Goal: Task Accomplishment & Management: Use online tool/utility

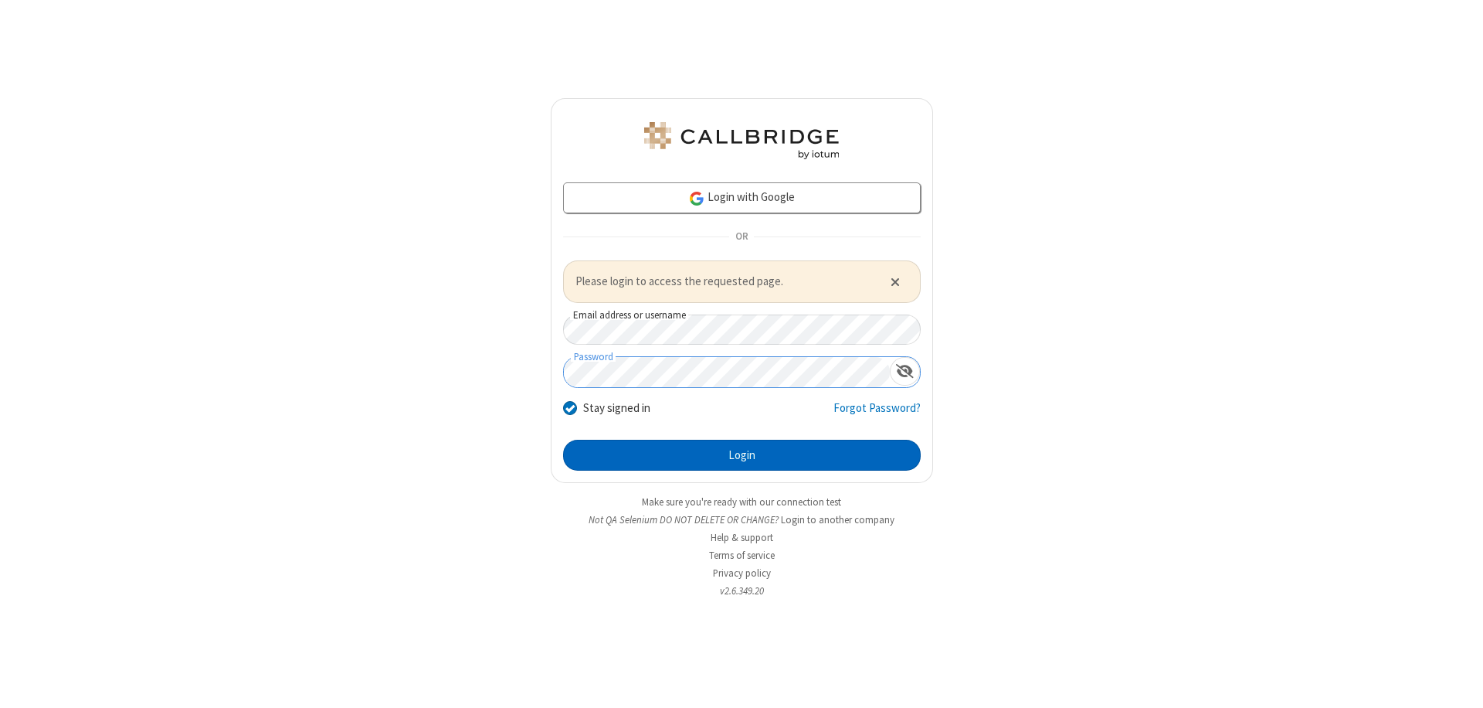
click at [742, 454] on button "Login" at bounding box center [742, 455] width 358 height 31
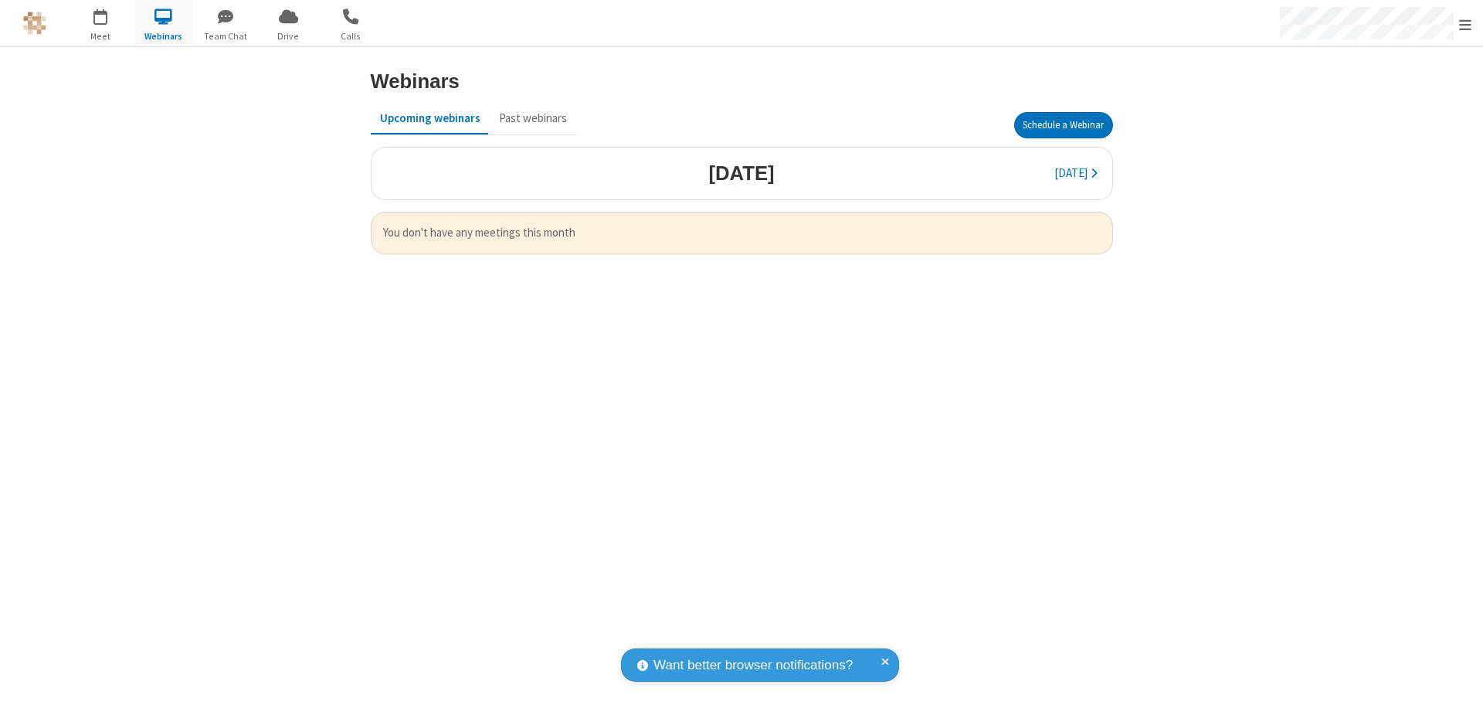
click at [1063, 125] on button "Schedule a Webinar" at bounding box center [1063, 125] width 99 height 26
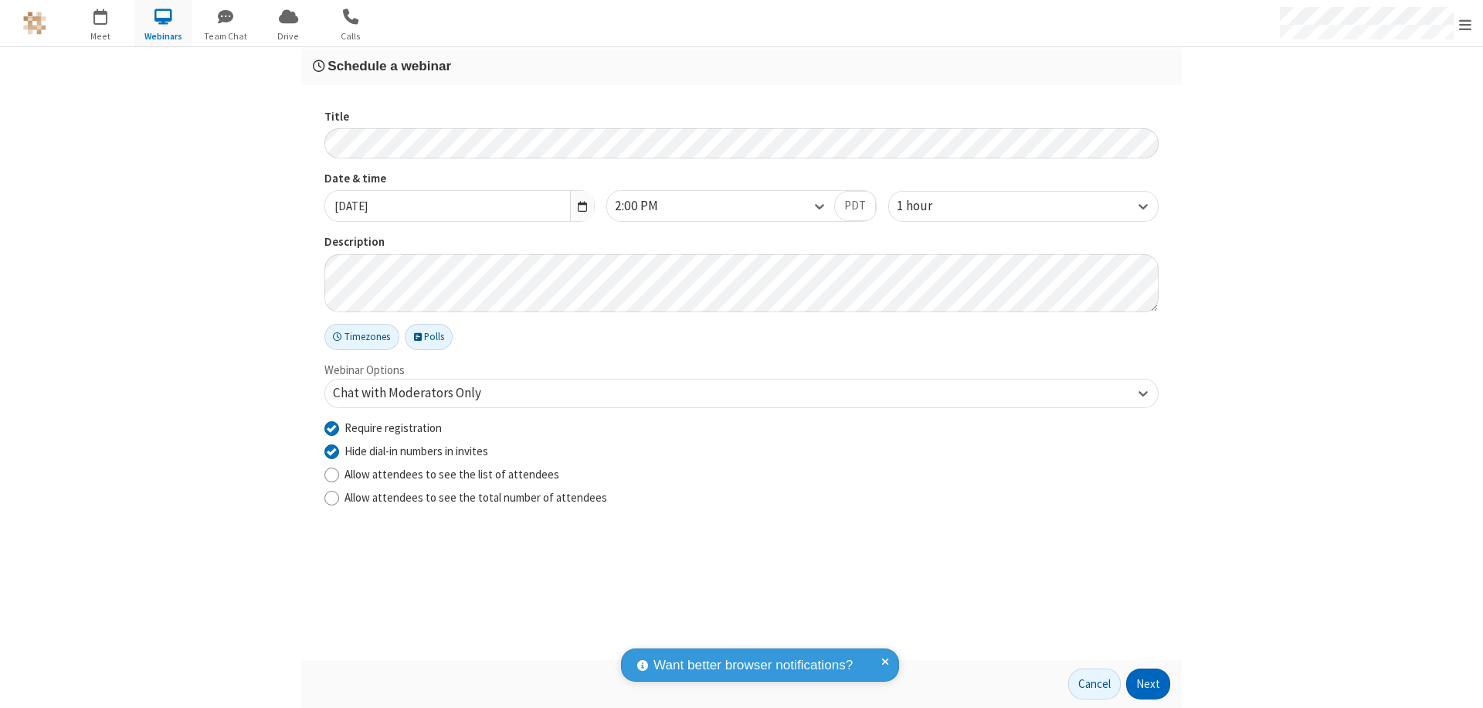
click at [331, 427] on input "Require registration" at bounding box center [331, 427] width 15 height 16
checkbox input "false"
click at [1149, 684] on button "Next" at bounding box center [1148, 683] width 44 height 31
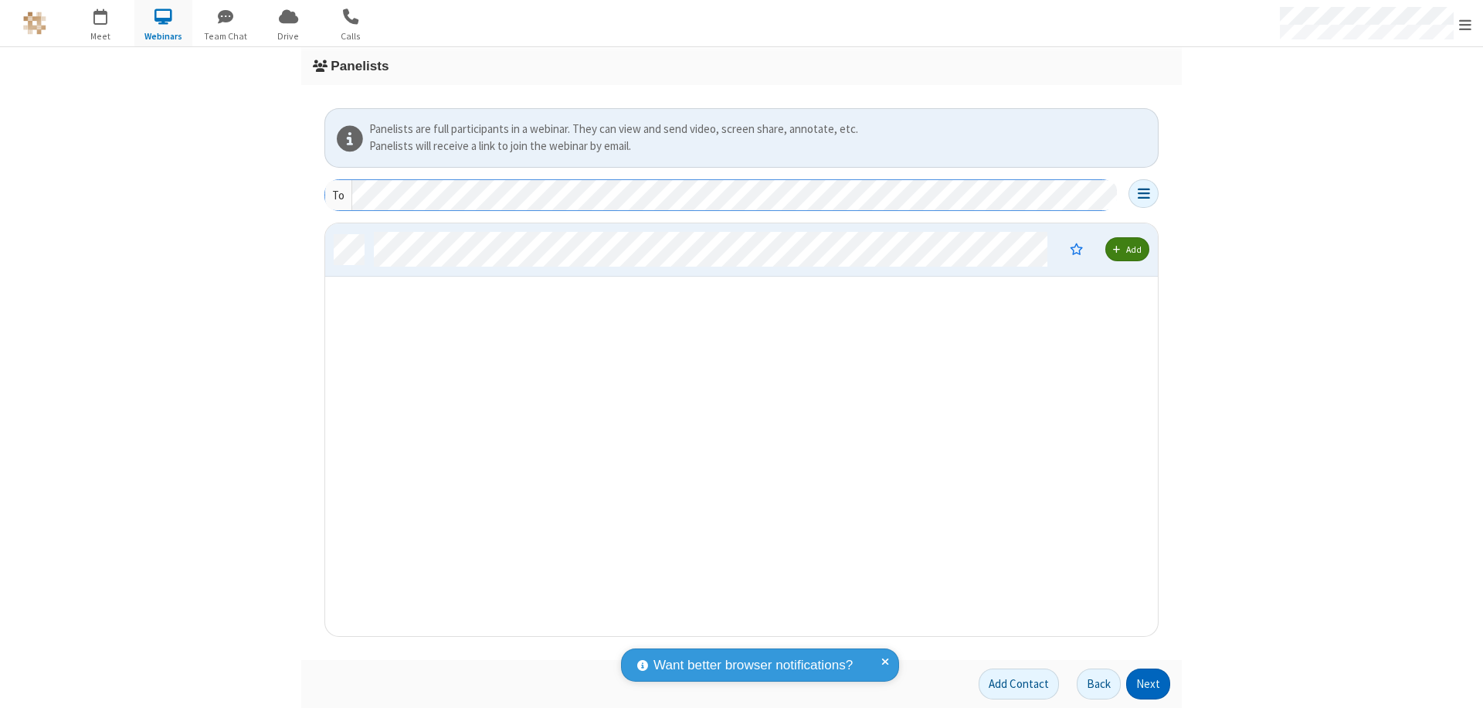
click at [1149, 684] on button "Next" at bounding box center [1148, 683] width 44 height 31
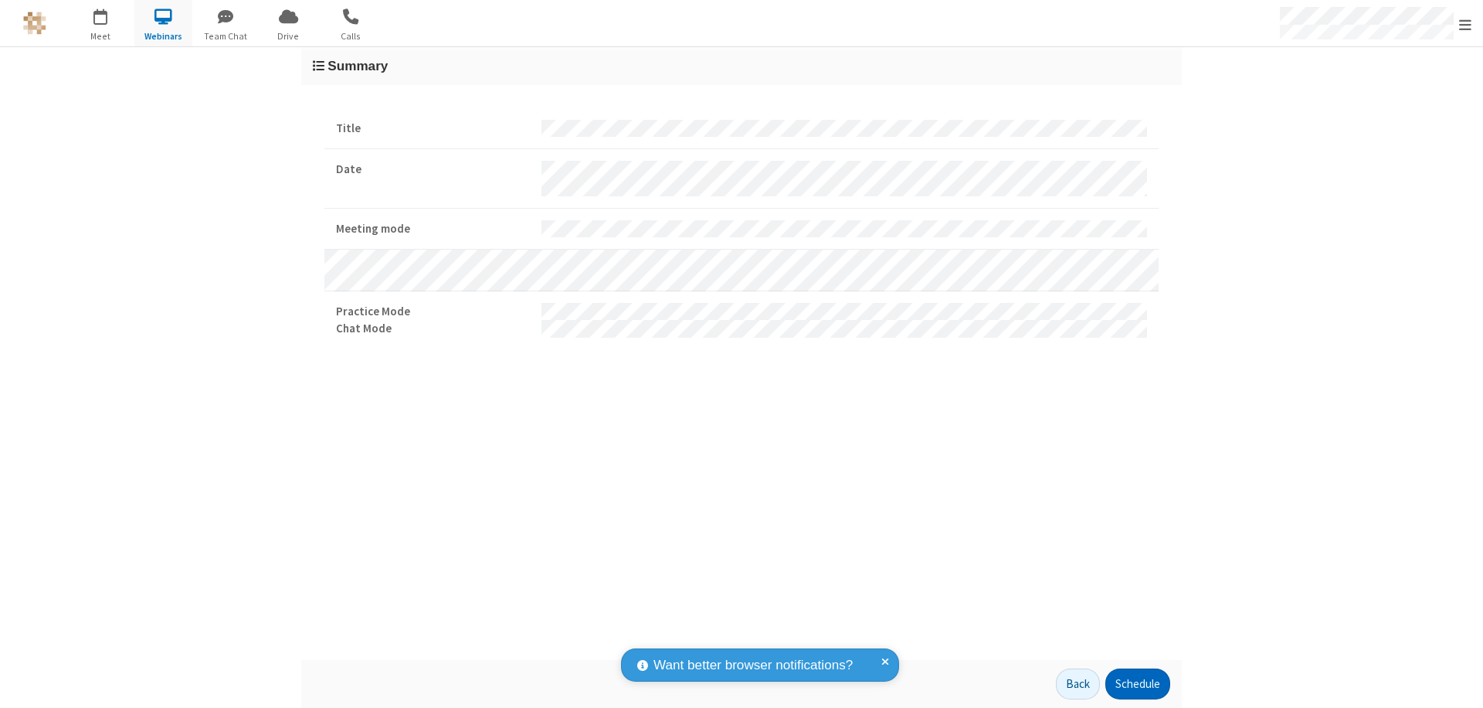
click at [1137, 684] on button "Schedule" at bounding box center [1137, 683] width 65 height 31
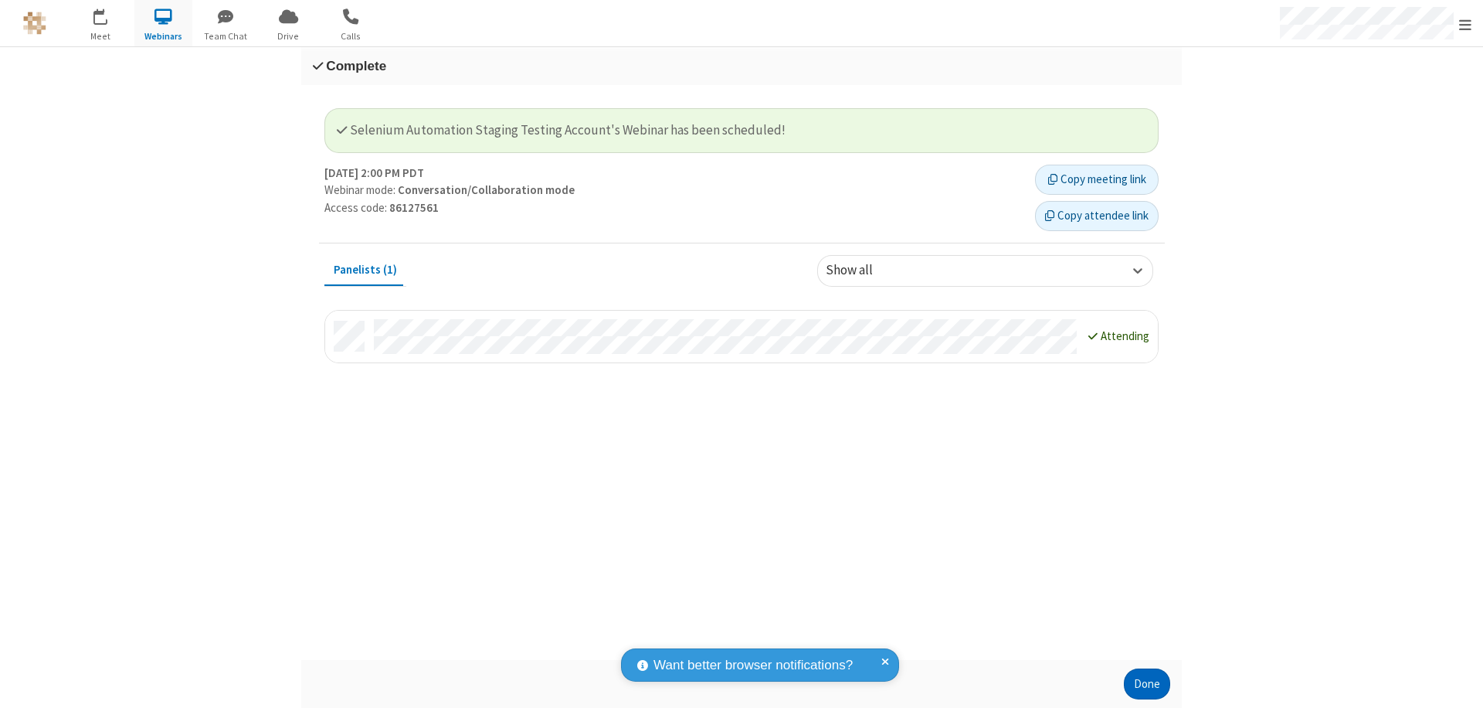
click at [1147, 684] on button "Done" at bounding box center [1147, 683] width 46 height 31
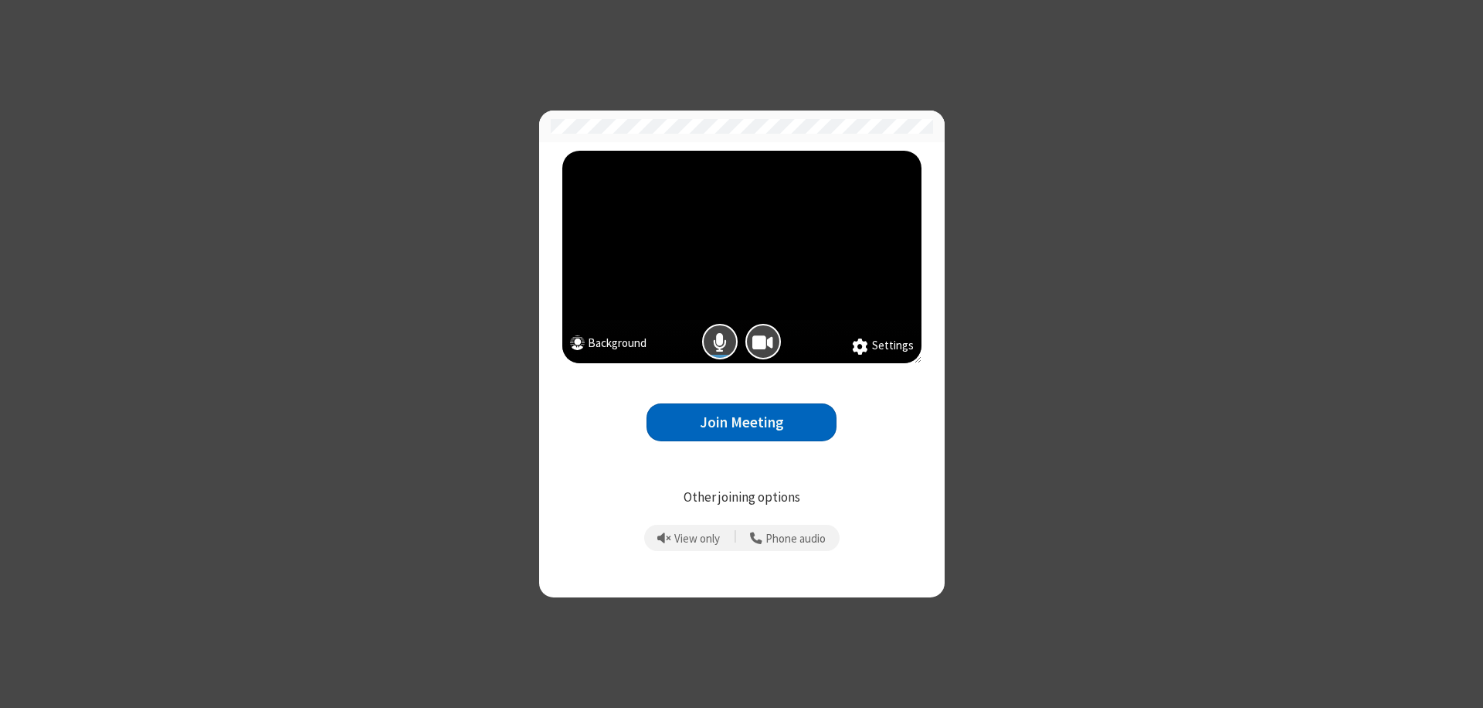
click at [742, 422] on button "Join Meeting" at bounding box center [742, 422] width 190 height 38
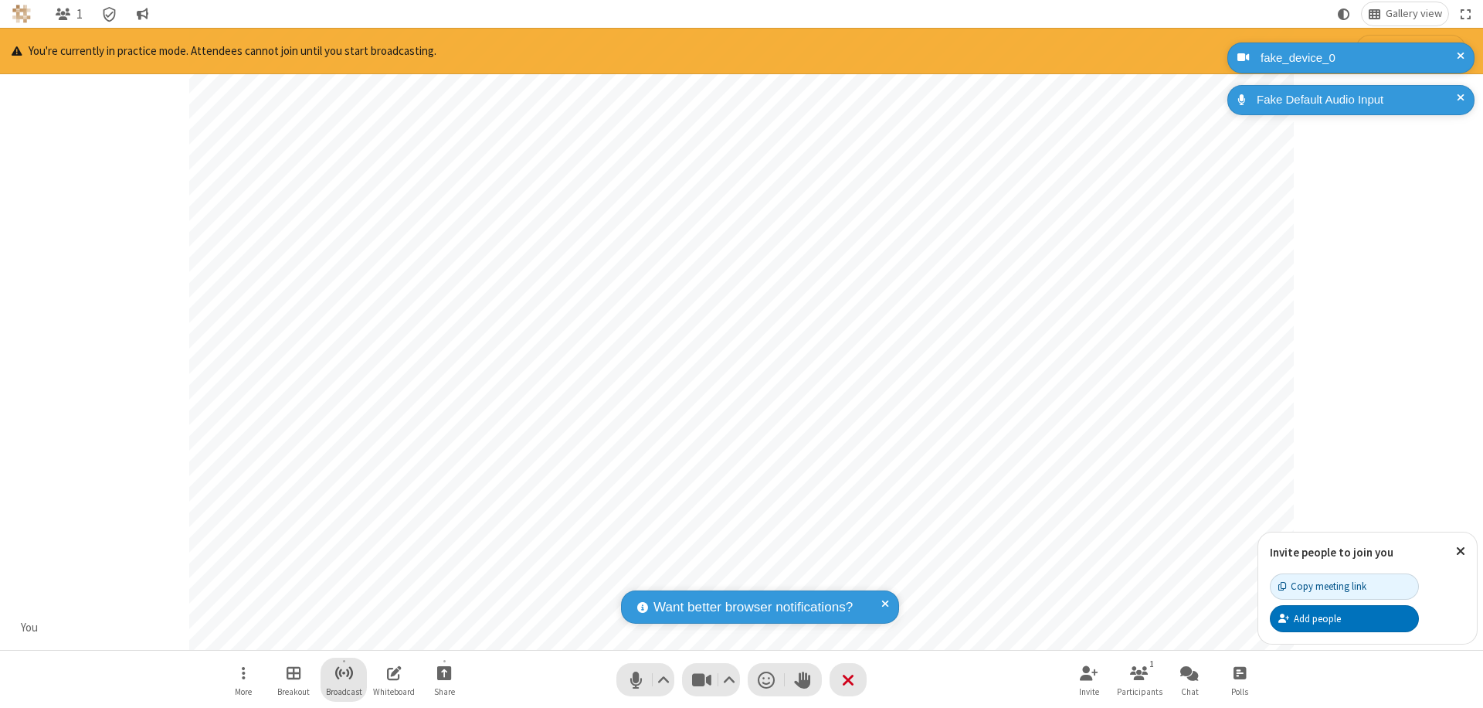
click at [343, 672] on span "Start broadcast" at bounding box center [343, 672] width 19 height 19
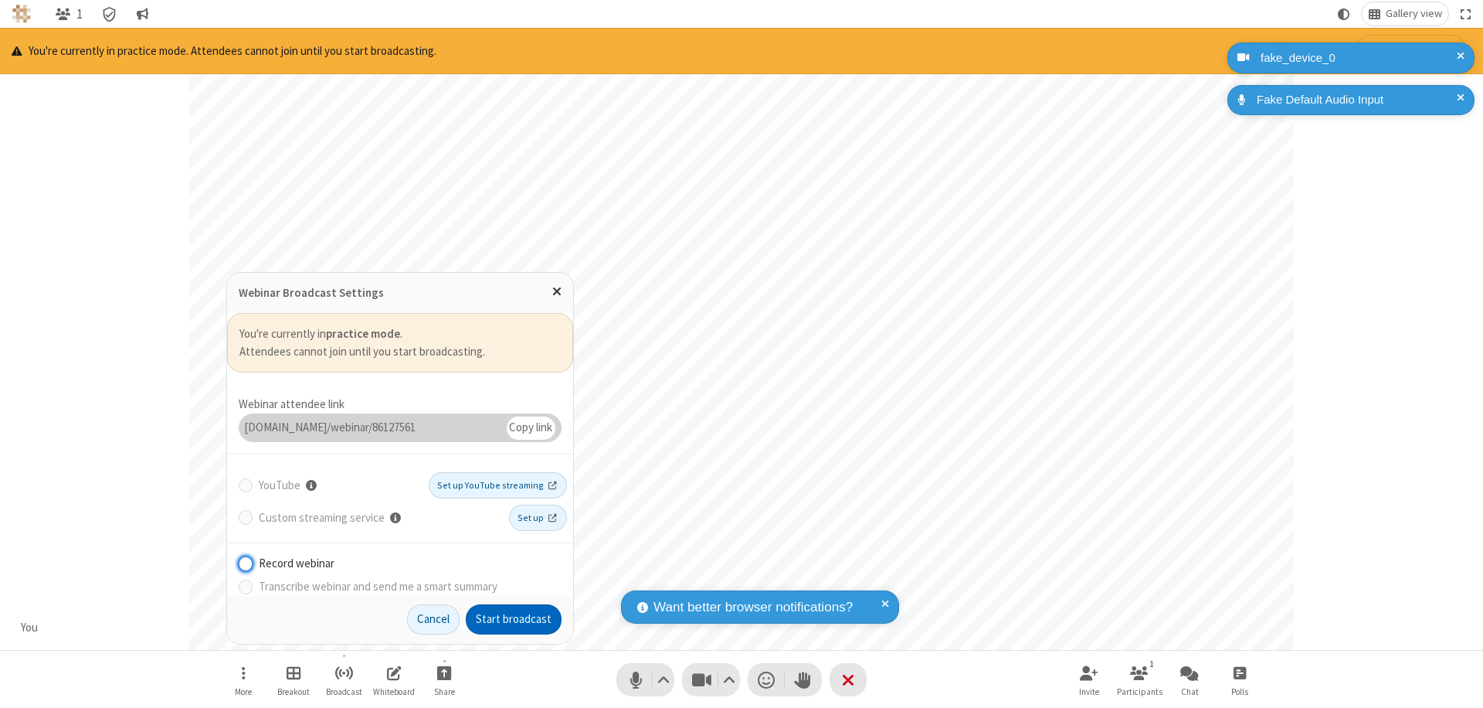
click at [514, 619] on button "Start broadcast" at bounding box center [514, 619] width 96 height 31
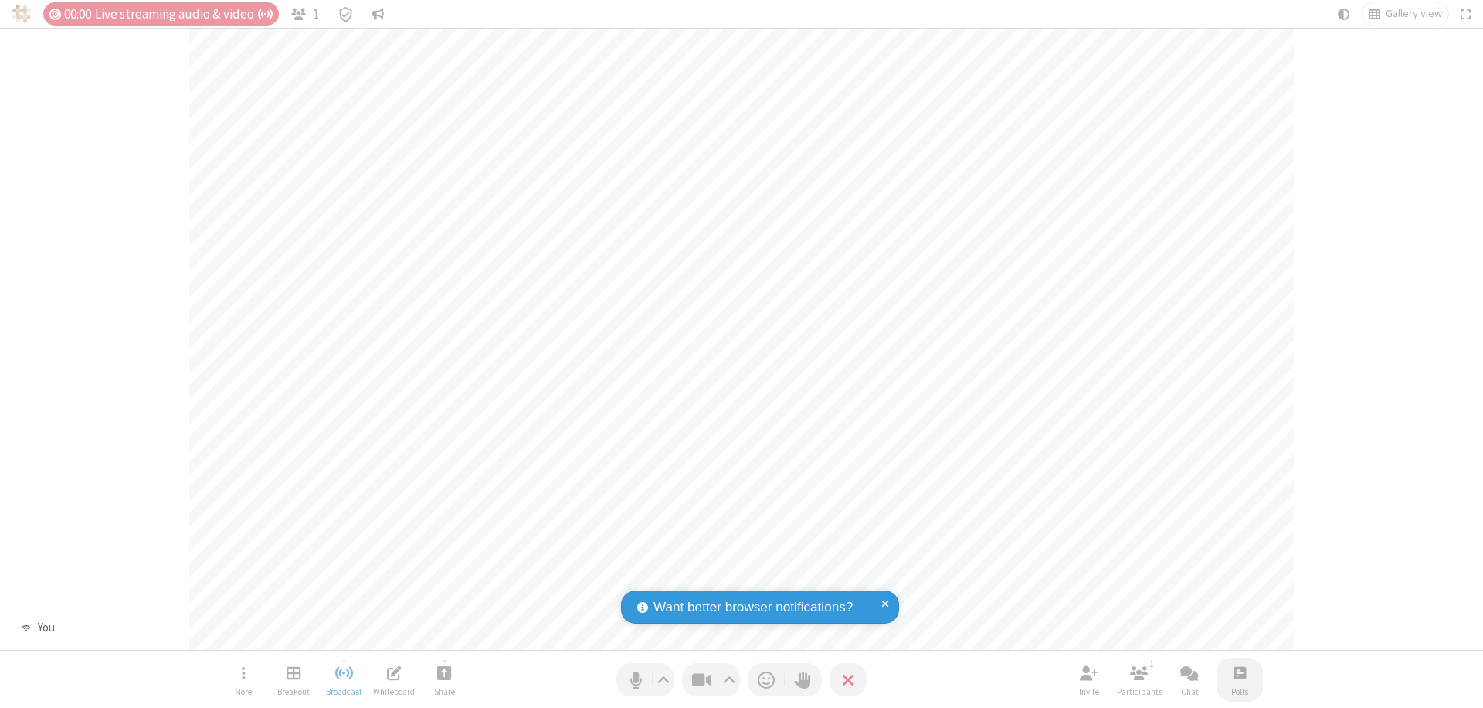
click at [1239, 672] on span "Open poll" at bounding box center [1240, 672] width 12 height 19
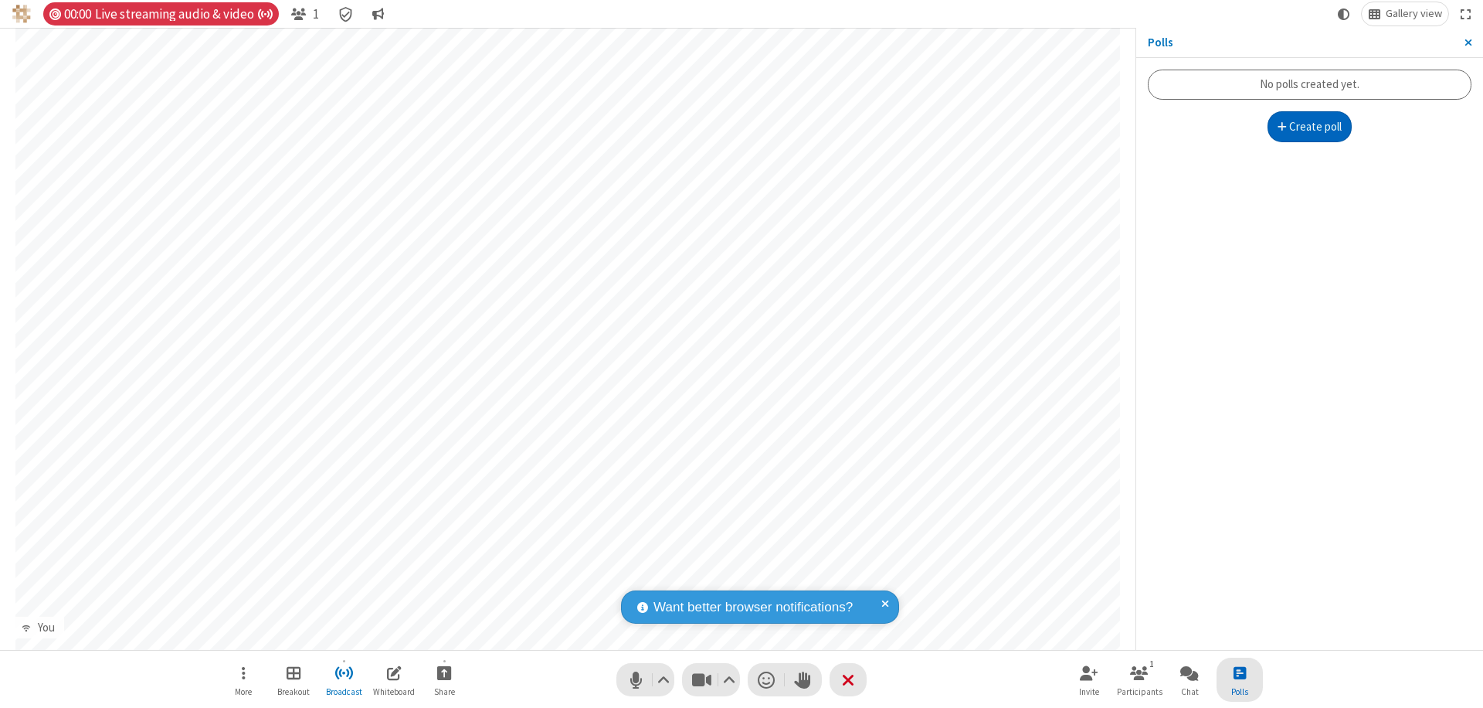
click at [1309, 127] on button "Create poll" at bounding box center [1310, 126] width 85 height 31
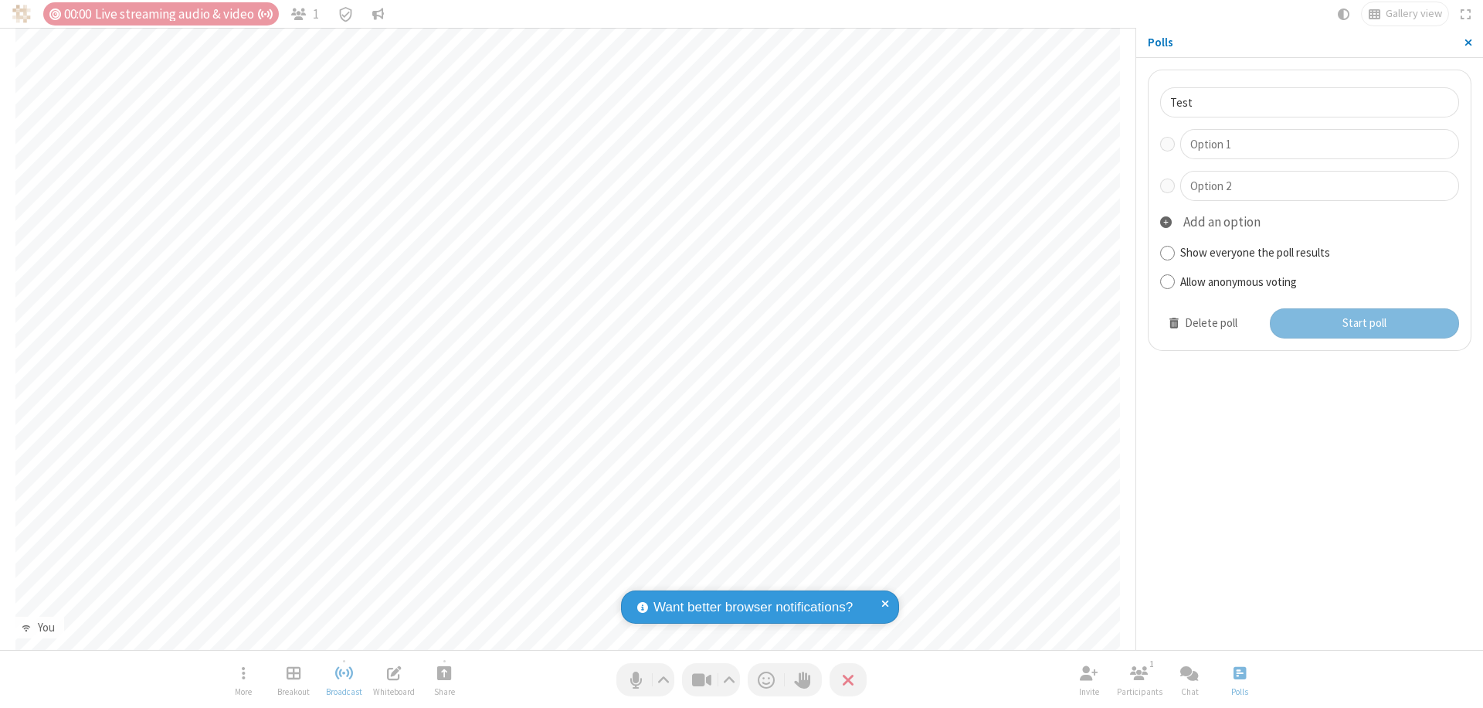
type input "Test"
type input "Yes"
type input "No"
click at [1363, 323] on button "Start poll" at bounding box center [1365, 323] width 190 height 31
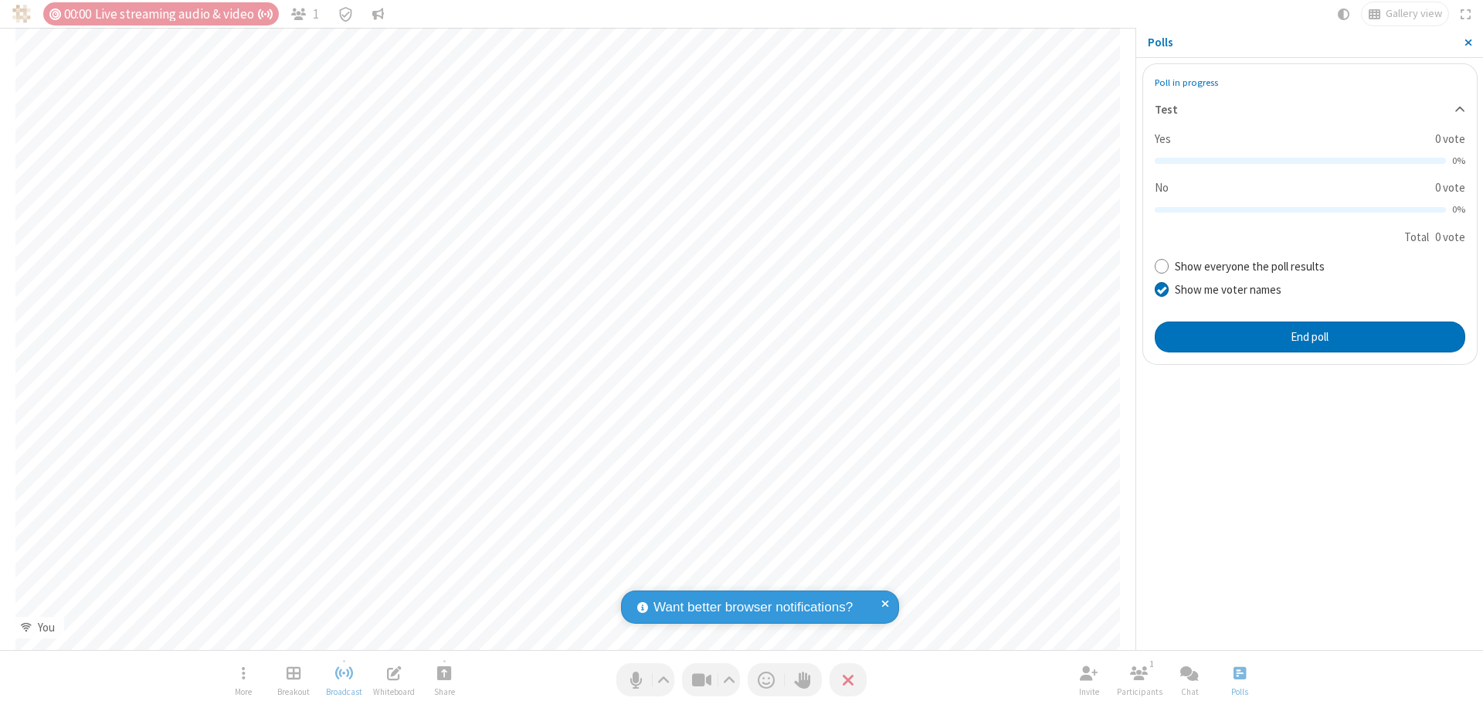
click at [1468, 42] on span "Close sidebar" at bounding box center [1469, 42] width 8 height 12
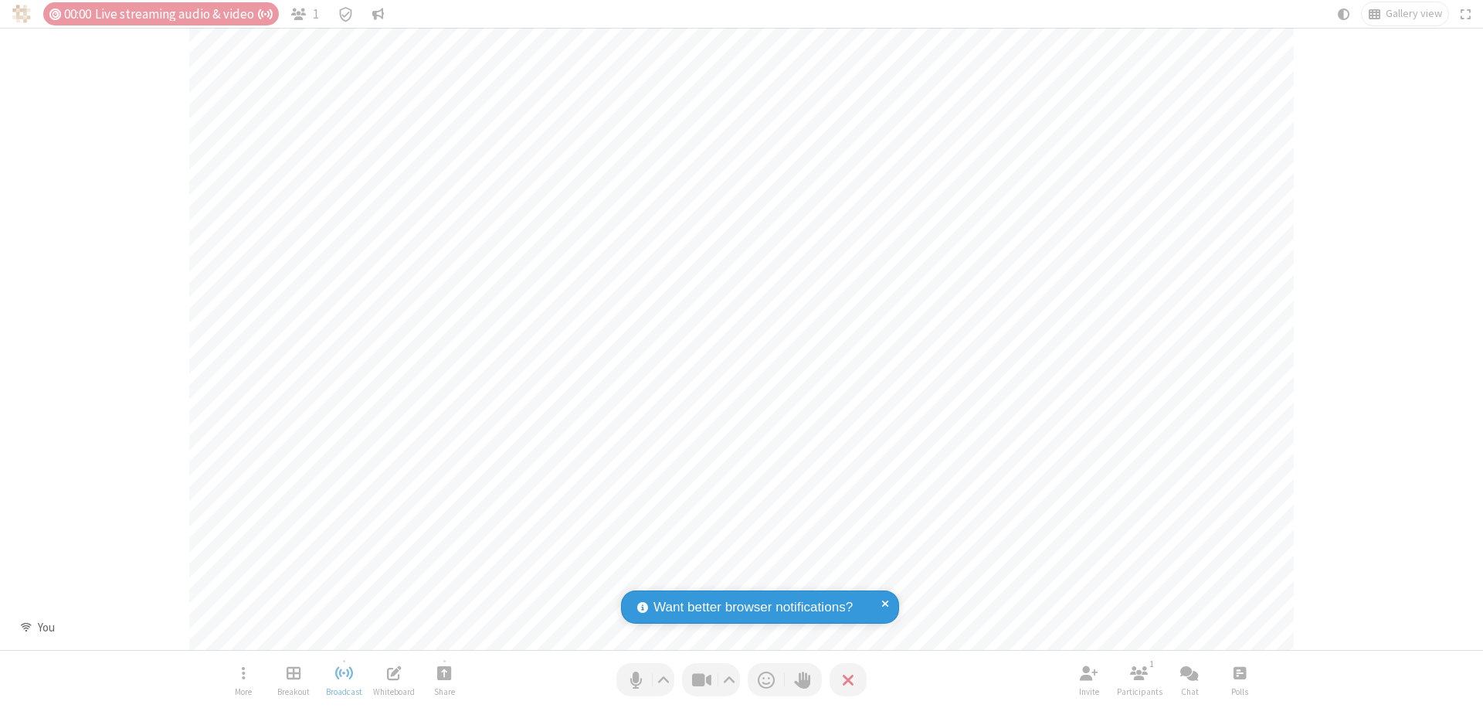
click at [1239, 672] on span "Open poll" at bounding box center [1240, 672] width 12 height 19
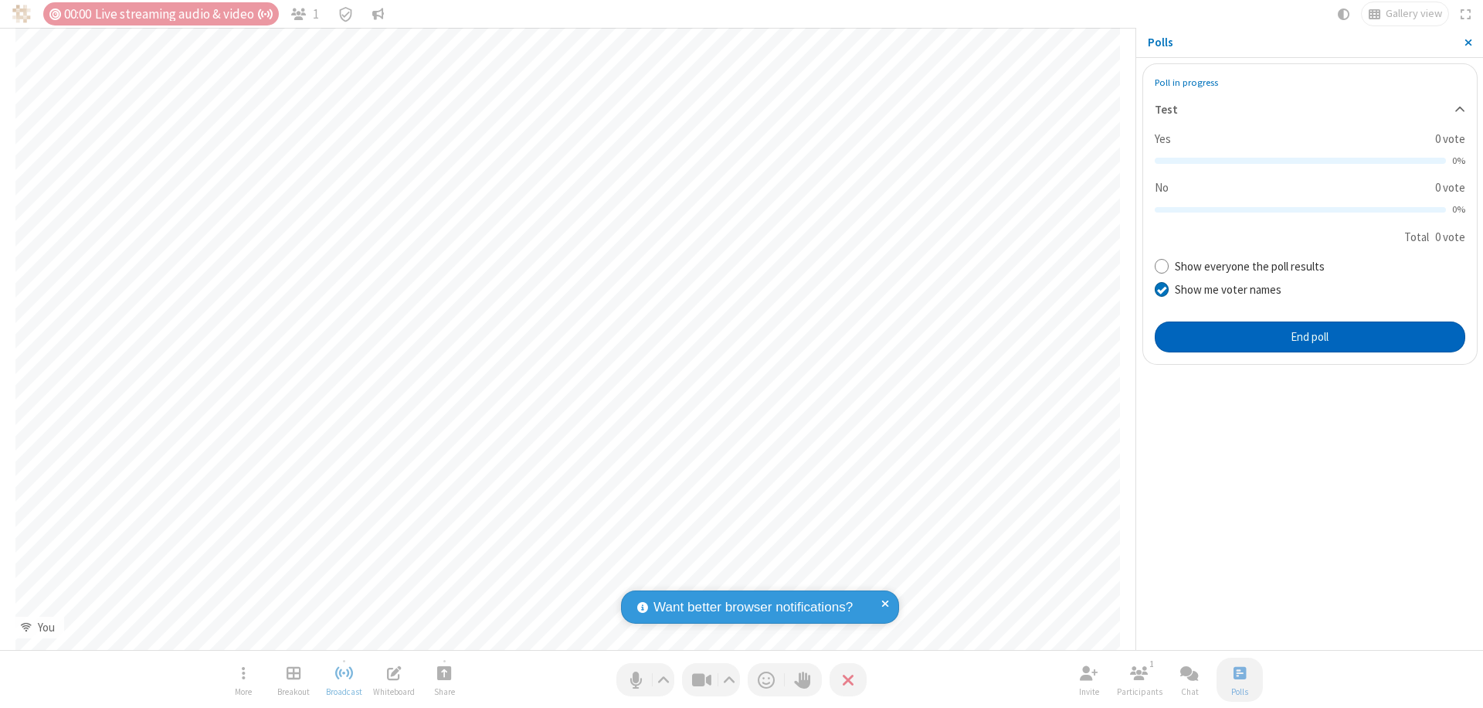
click at [1309, 336] on button "End poll" at bounding box center [1310, 336] width 311 height 31
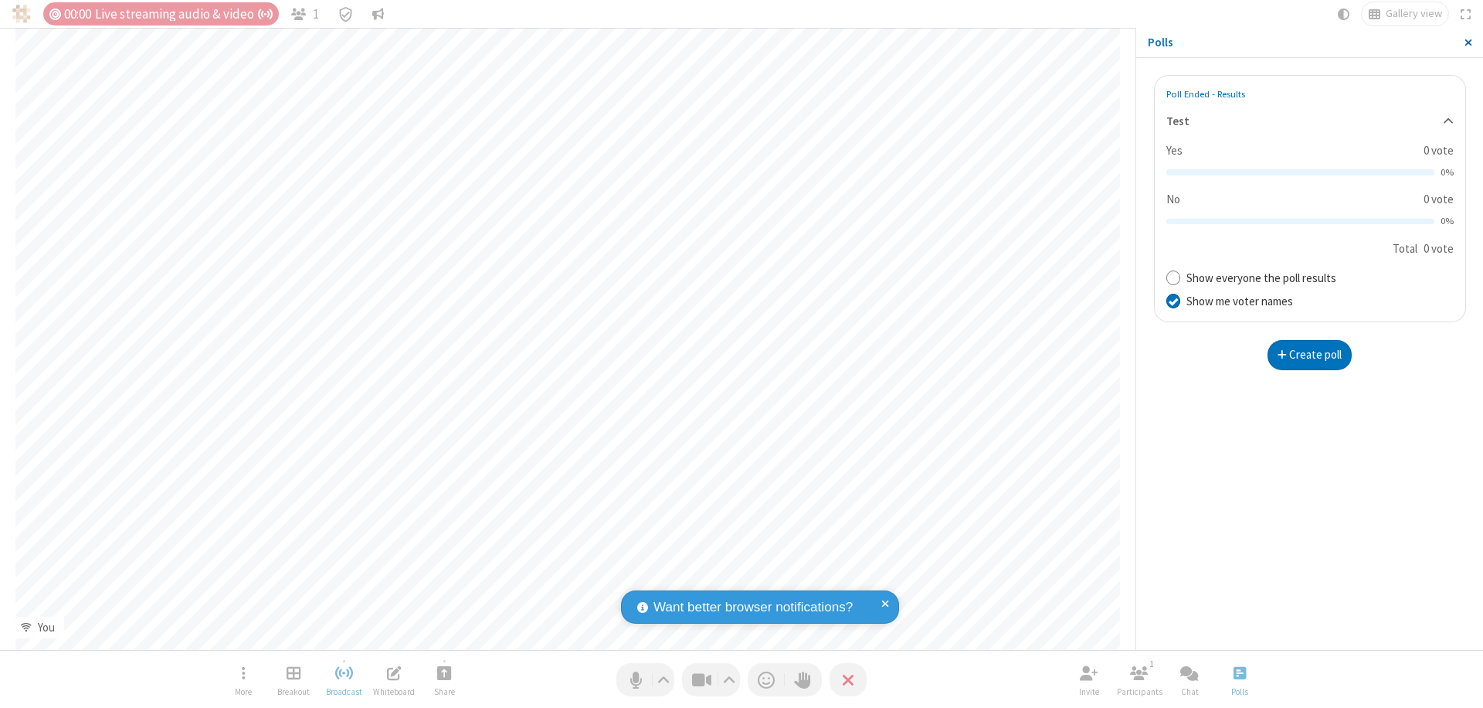
click at [1468, 42] on span "Close sidebar" at bounding box center [1469, 42] width 8 height 12
click at [1239, 672] on span "Open poll" at bounding box center [1240, 672] width 12 height 19
